Goal: Information Seeking & Learning: Learn about a topic

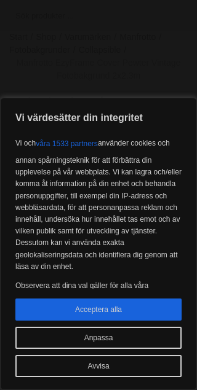
scroll to position [147, 0]
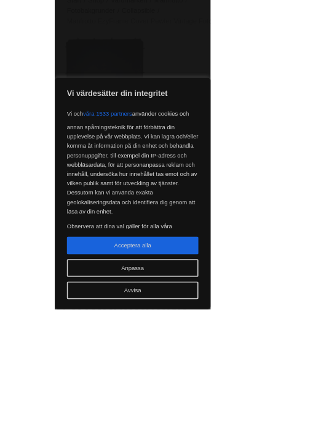
scroll to position [169, 0]
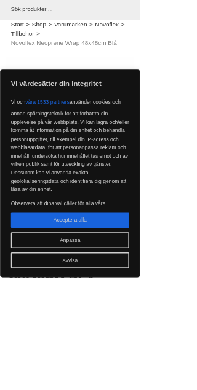
scroll to position [36, 0]
